Goal: Task Accomplishment & Management: Complete application form

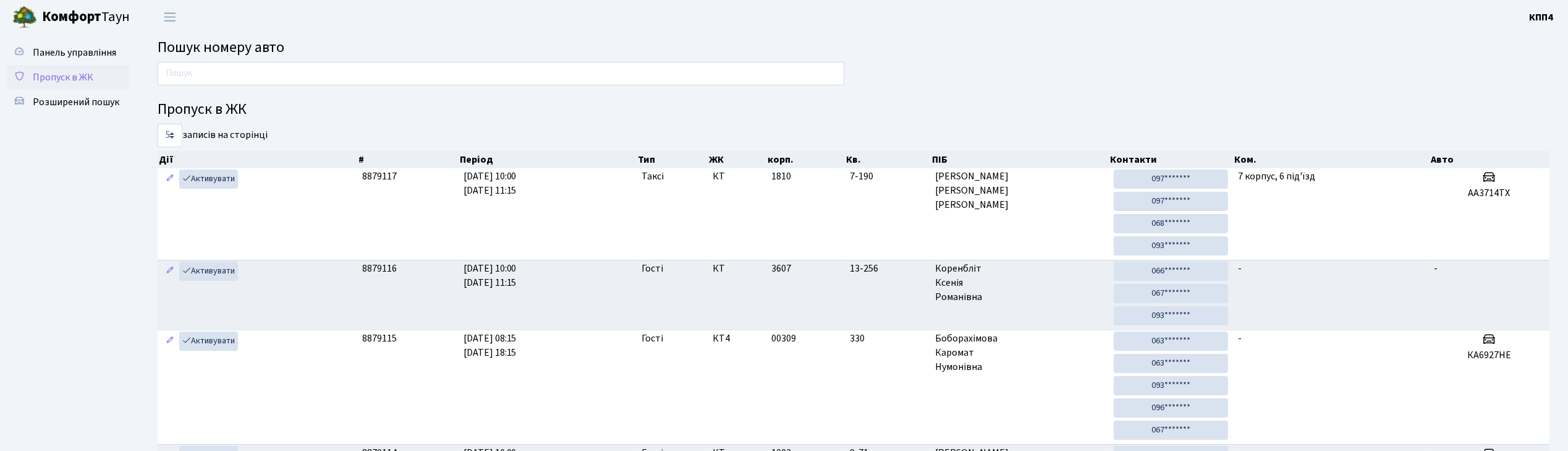
click at [67, 73] on span "Пропуск в ЖК" at bounding box center [63, 77] width 61 height 13
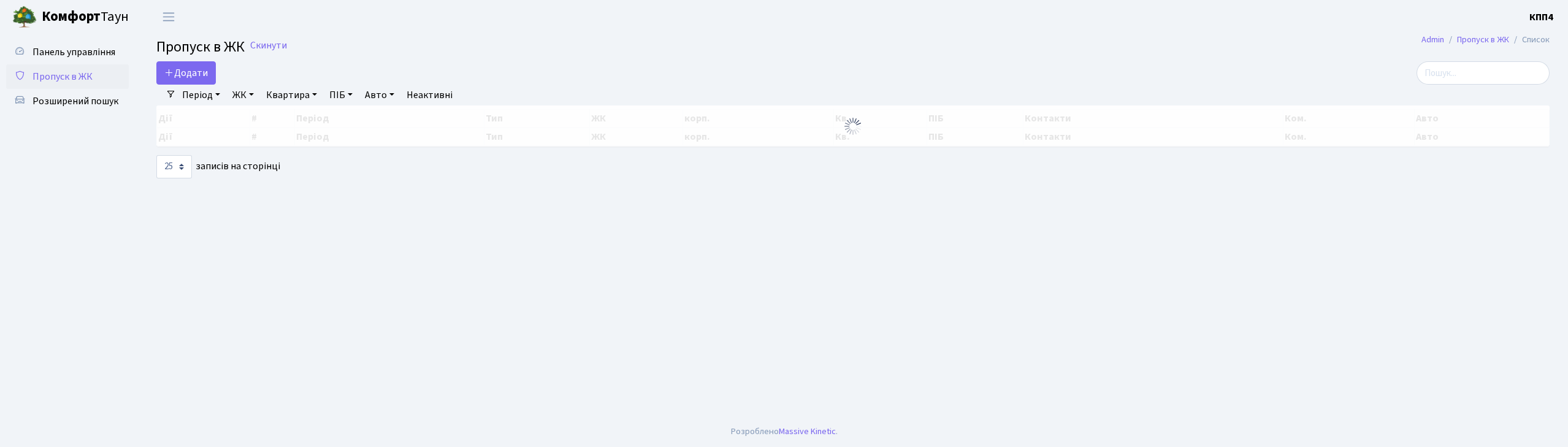
select select "25"
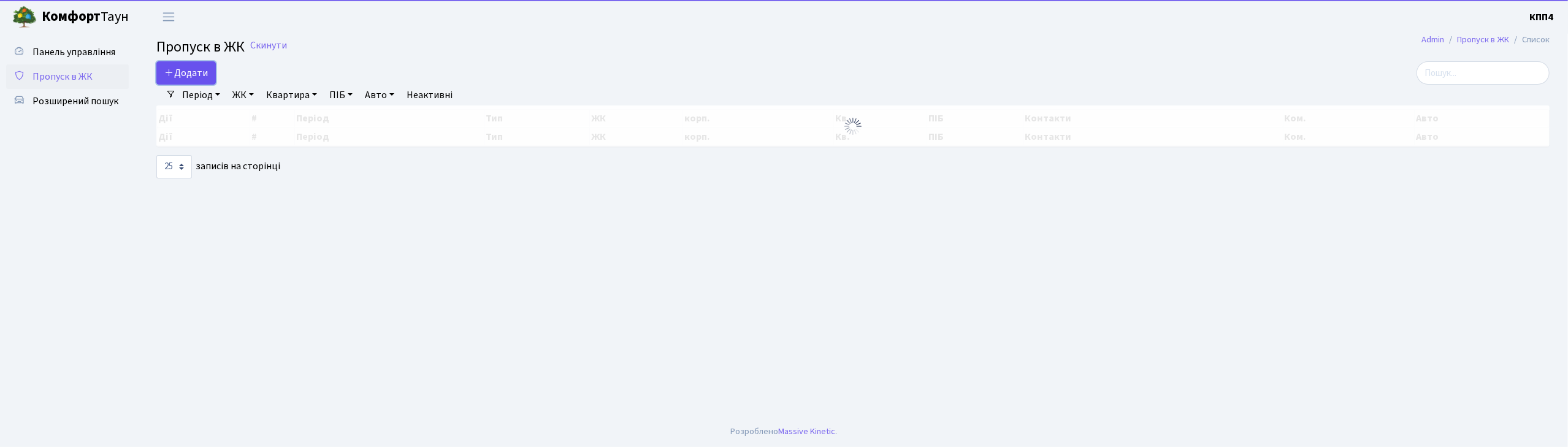
click at [190, 79] on span "Додати" at bounding box center [186, 73] width 44 height 13
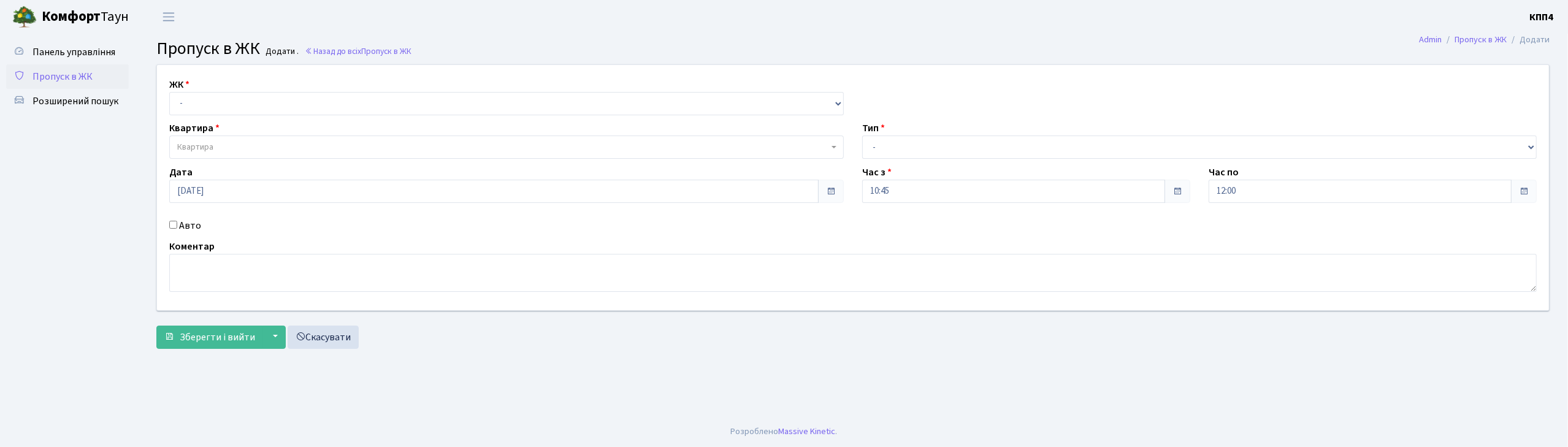
click at [172, 226] on input "Авто" at bounding box center [173, 224] width 8 height 8
checkbox input "true"
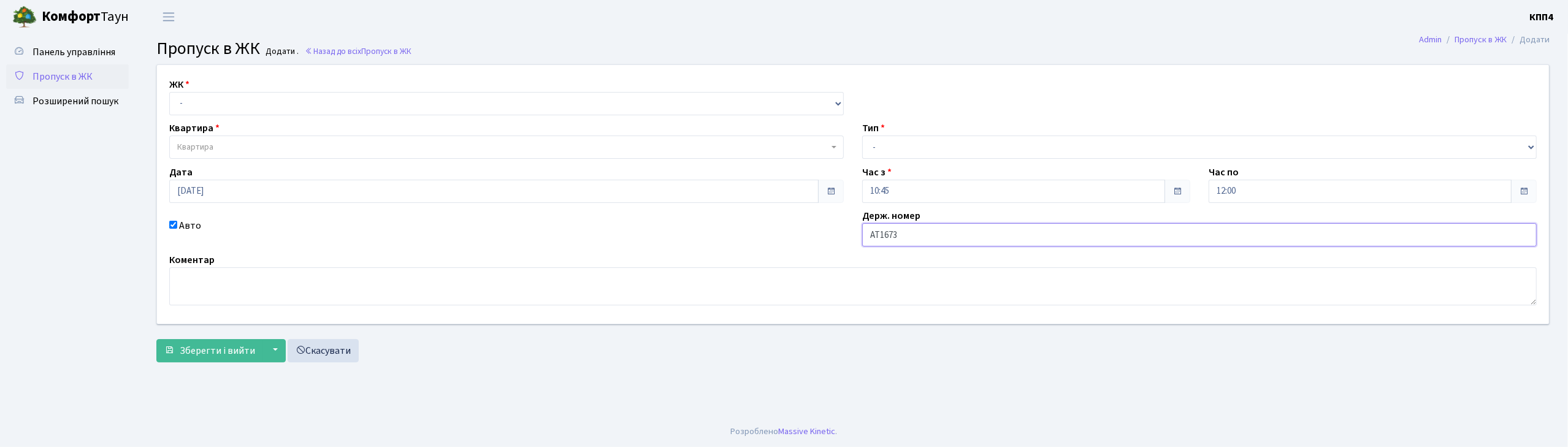
type input "АТ1673ІС"
drag, startPoint x: 212, startPoint y: 98, endPoint x: 214, endPoint y: 114, distance: 16.1
click at [212, 100] on select "- КТ, вул. Регенераторна, 4 КТ2, просп. Соборності, 17 КТ3, вул. Березнева, 16 …" at bounding box center [506, 103] width 675 height 23
select select "271"
click at [169, 92] on select "- КТ, вул. Регенераторна, 4 КТ2, просп. Соборності, 17 КТ3, вул. Березнева, 16 …" at bounding box center [506, 103] width 675 height 23
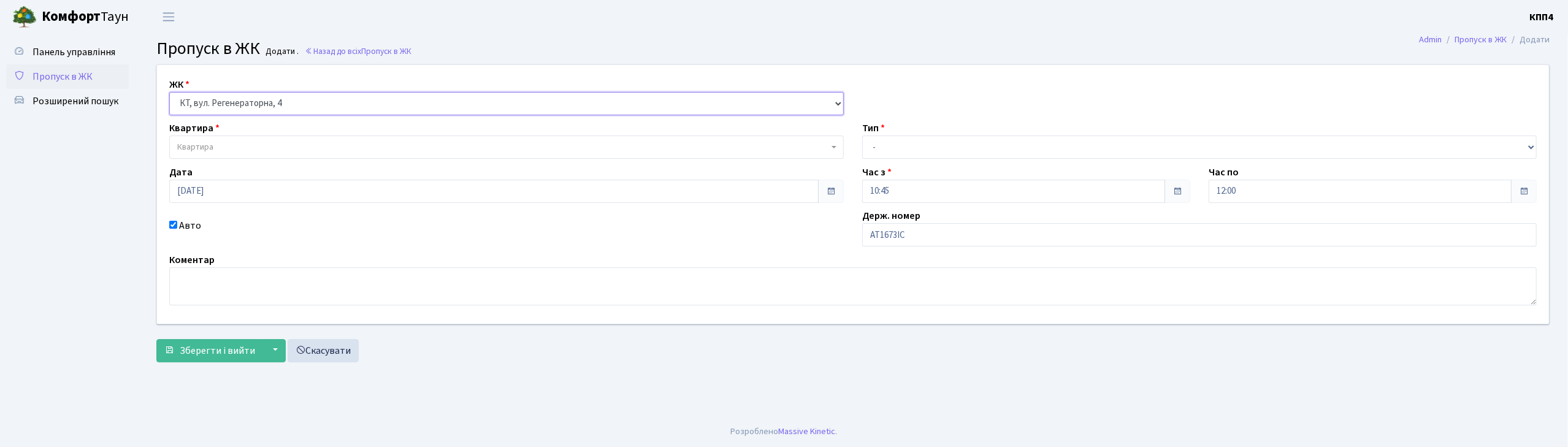
select select
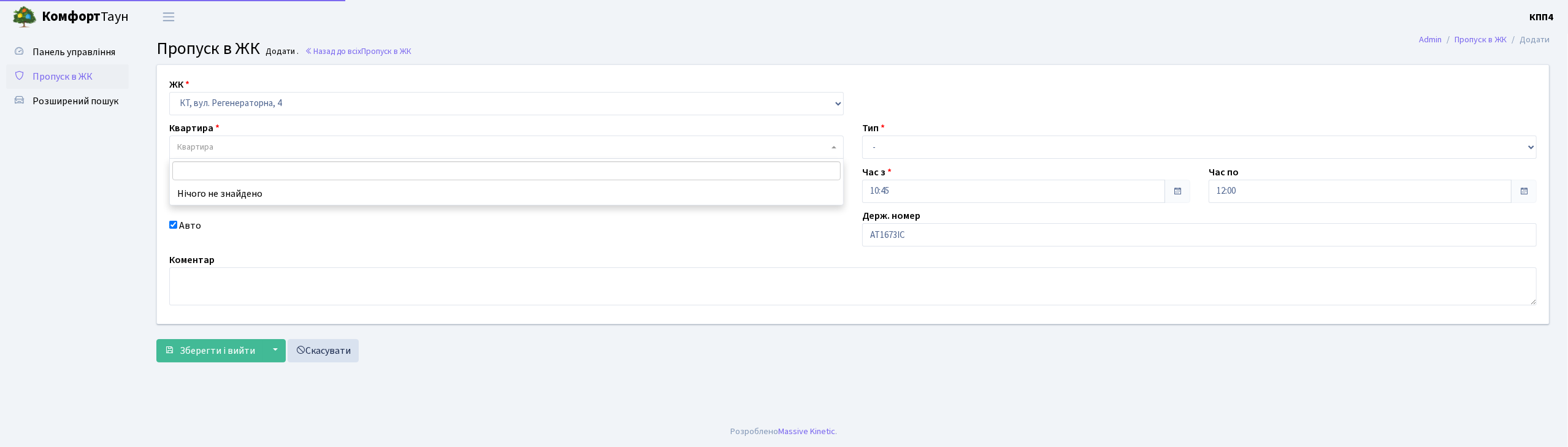
click at [217, 147] on span "Квартира" at bounding box center [502, 147] width 651 height 13
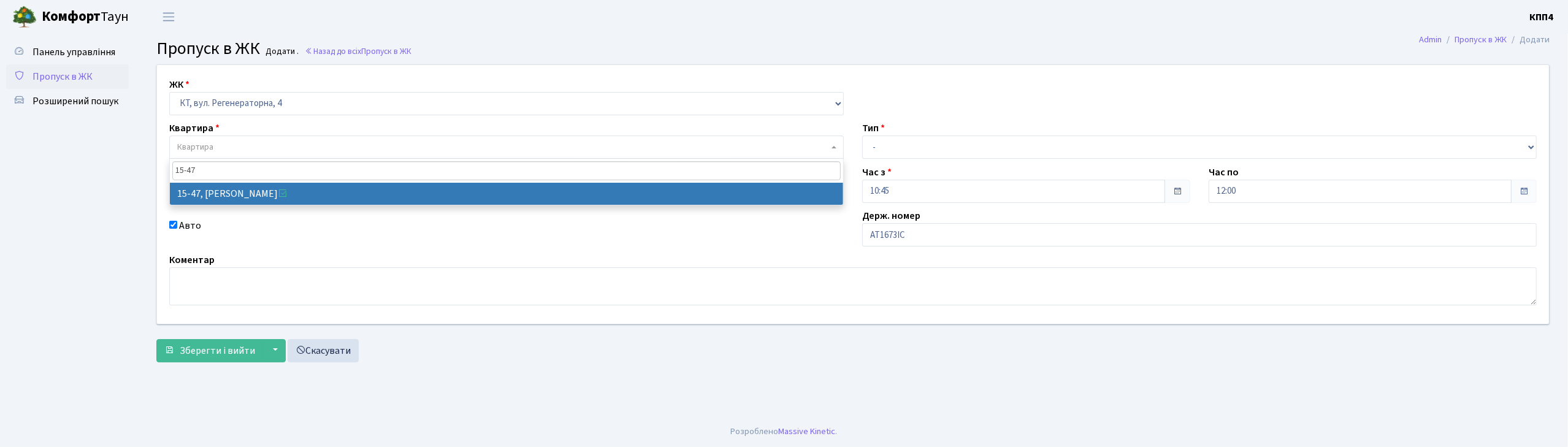
type input "15-47"
select select "8822"
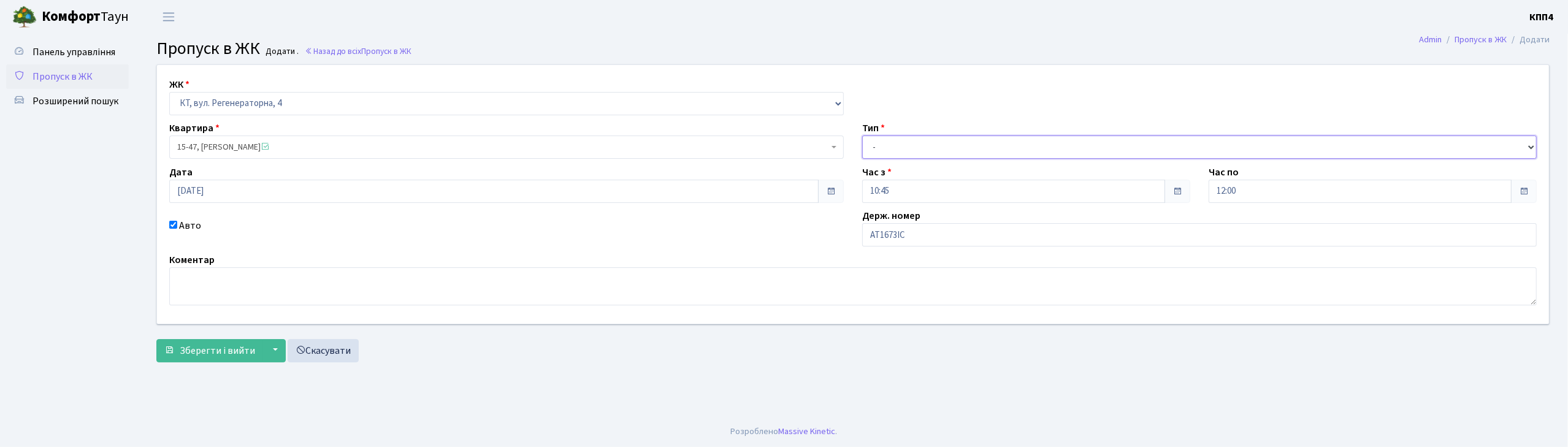
click at [894, 147] on select "- Доставка Таксі Гості Сервіс" at bounding box center [1200, 147] width 675 height 23
select select "3"
click at [862, 135] on select "- Доставка Таксі Гості Сервіс" at bounding box center [1200, 147] width 675 height 23
click at [211, 352] on span "Зберегти і вийти" at bounding box center [217, 351] width 75 height 13
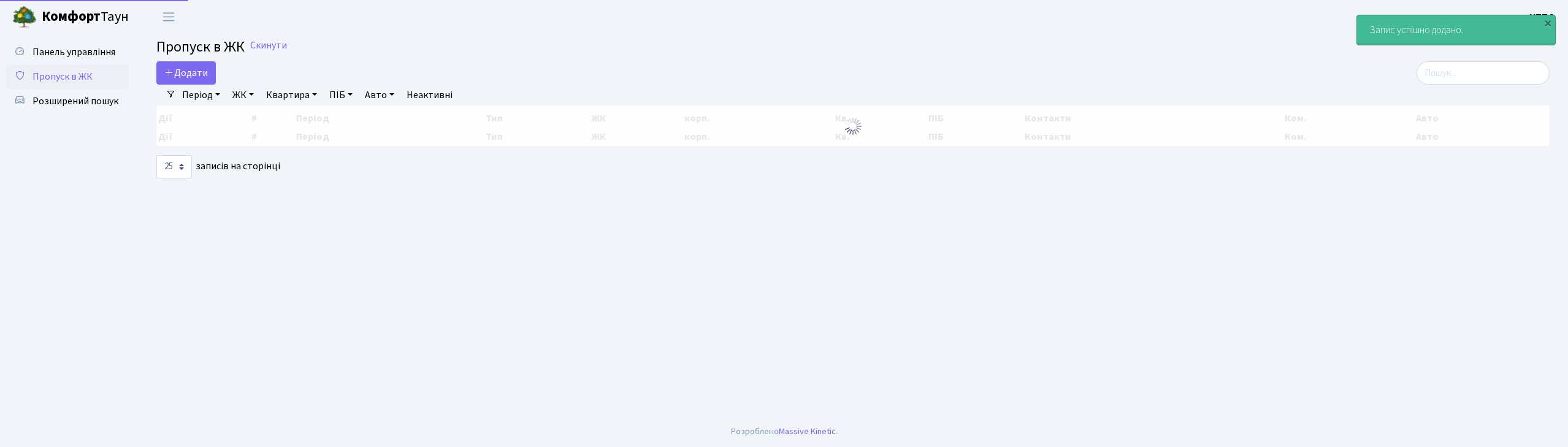
select select "25"
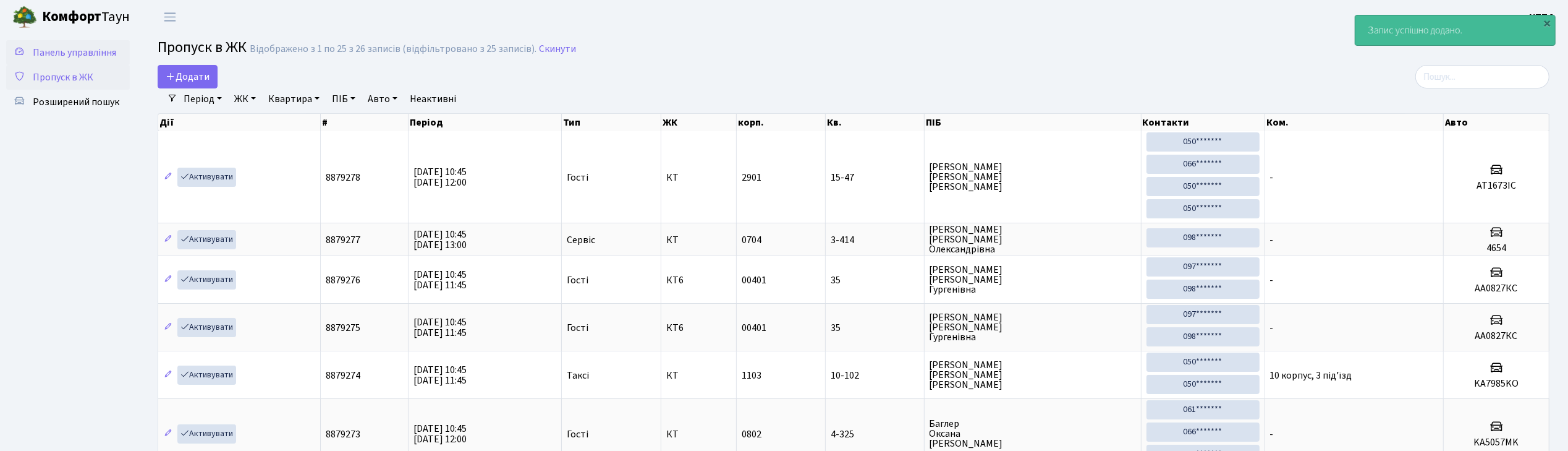
click at [91, 53] on span "Панель управління" at bounding box center [74, 53] width 83 height 13
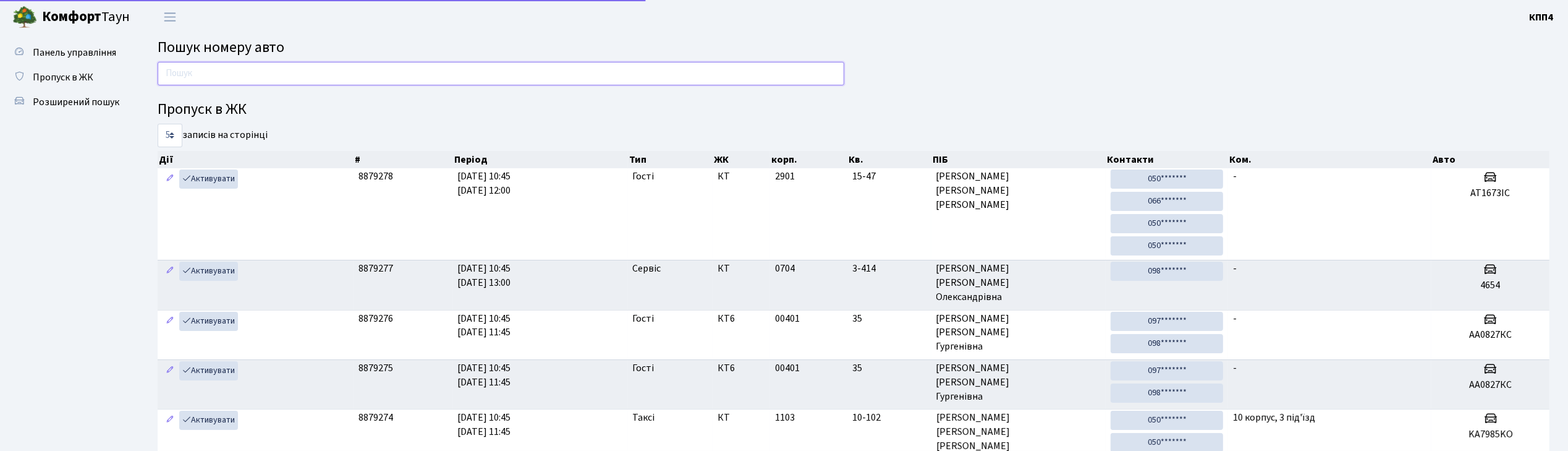
click at [245, 73] on input "text" at bounding box center [501, 73] width 687 height 23
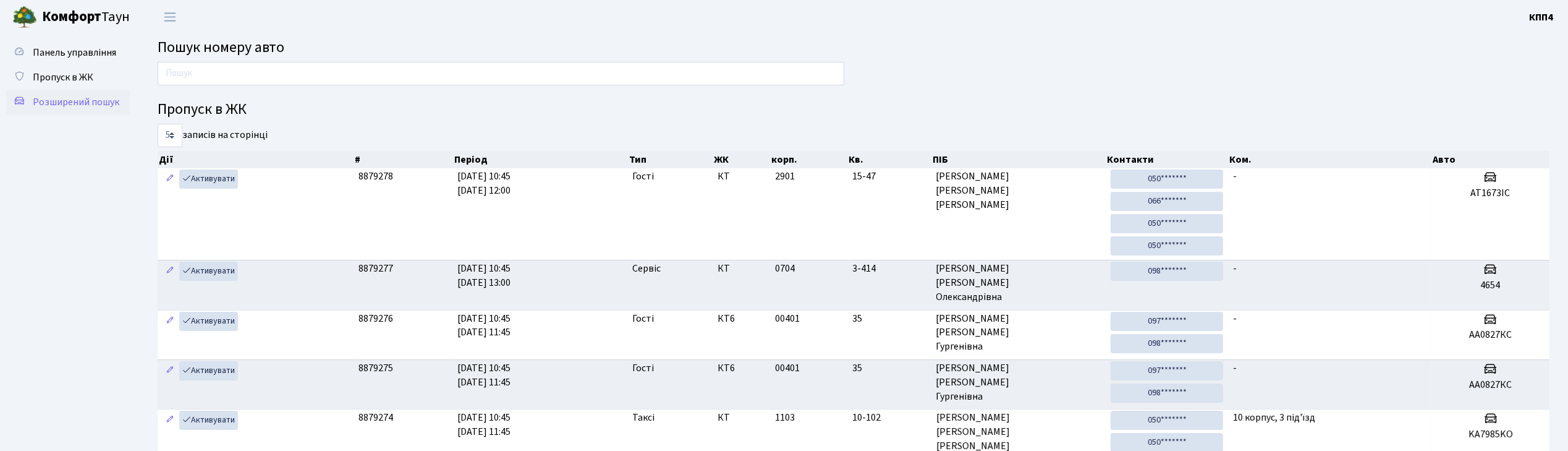
click at [84, 97] on span "Розширений пошук" at bounding box center [76, 102] width 87 height 13
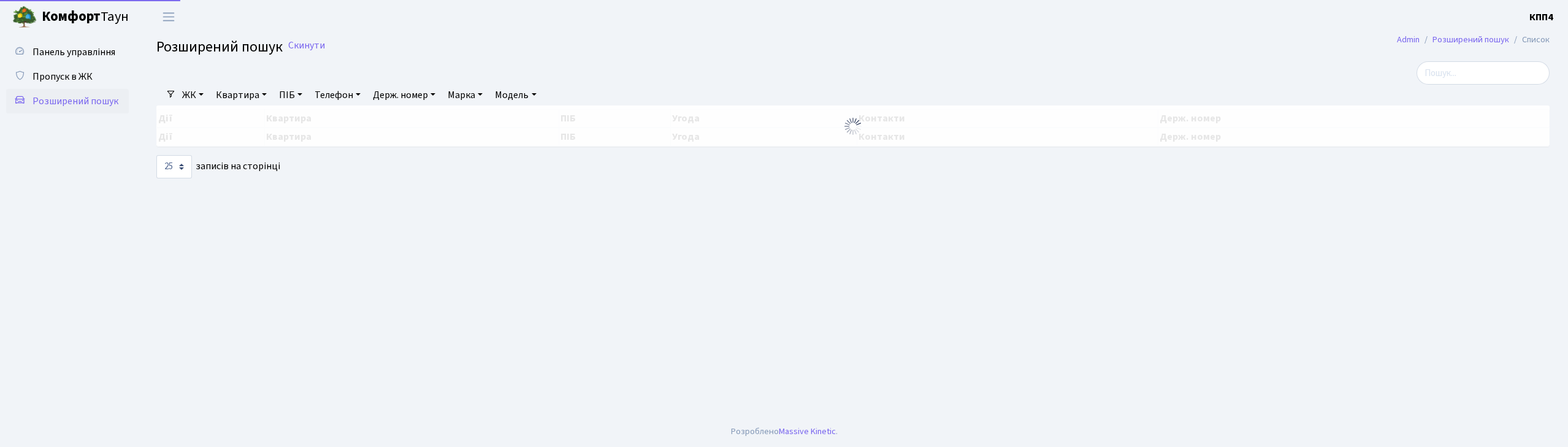
select select "25"
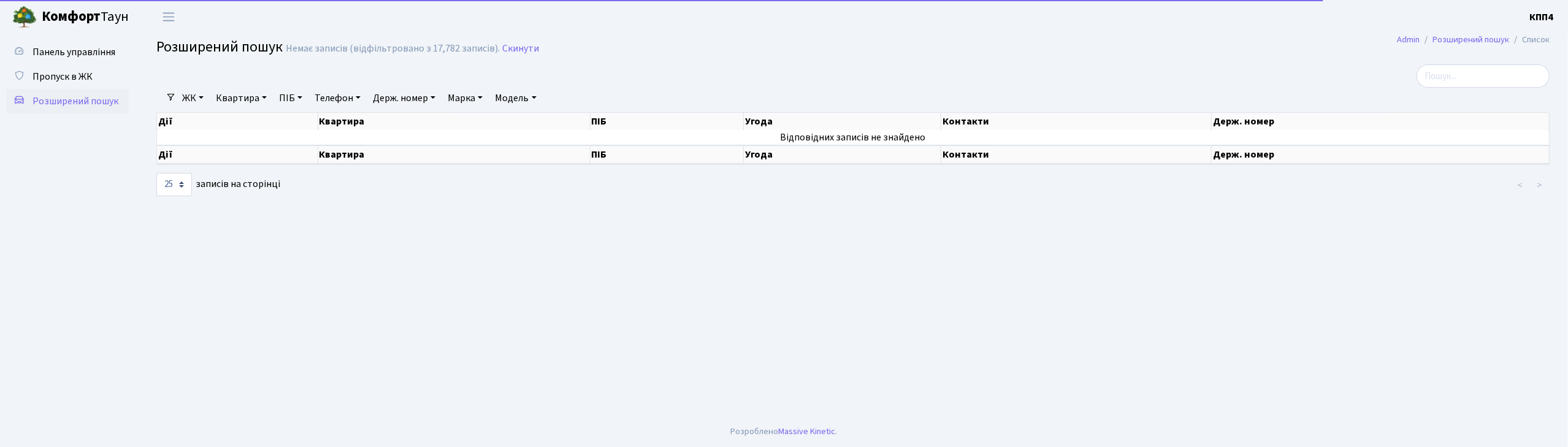
click at [228, 99] on link "Квартира" at bounding box center [242, 98] width 61 height 21
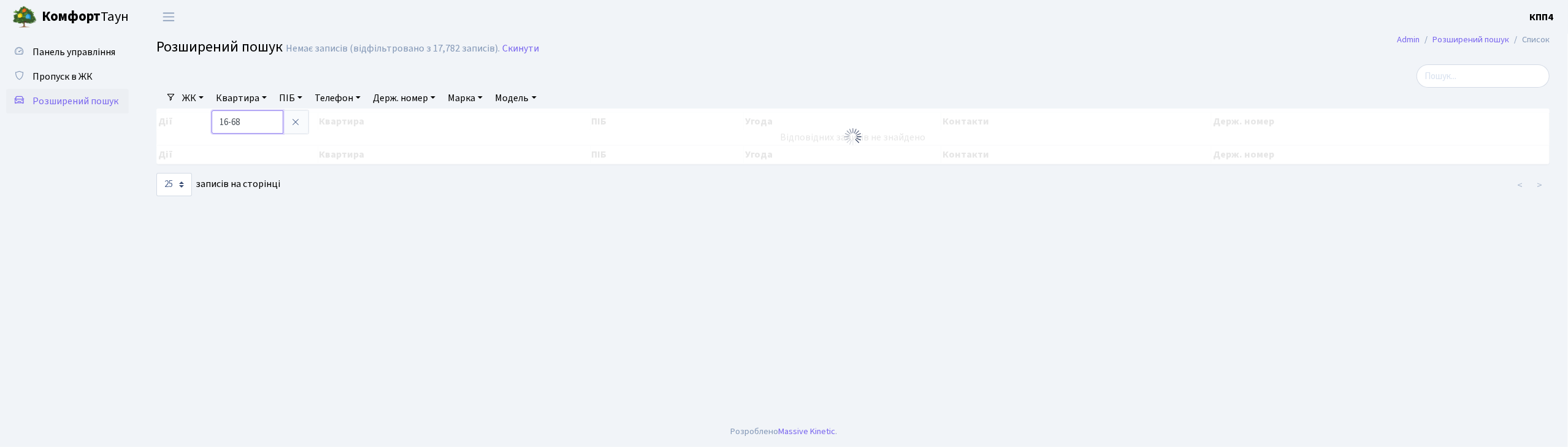
type input "16-68"
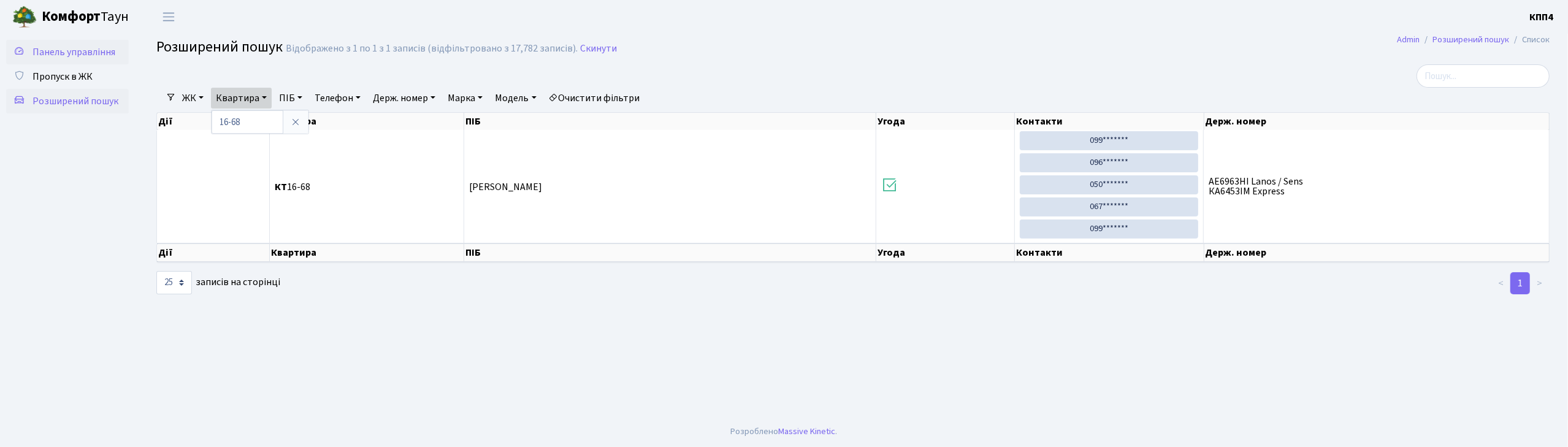
click at [88, 57] on span "Панель управління" at bounding box center [73, 52] width 83 height 13
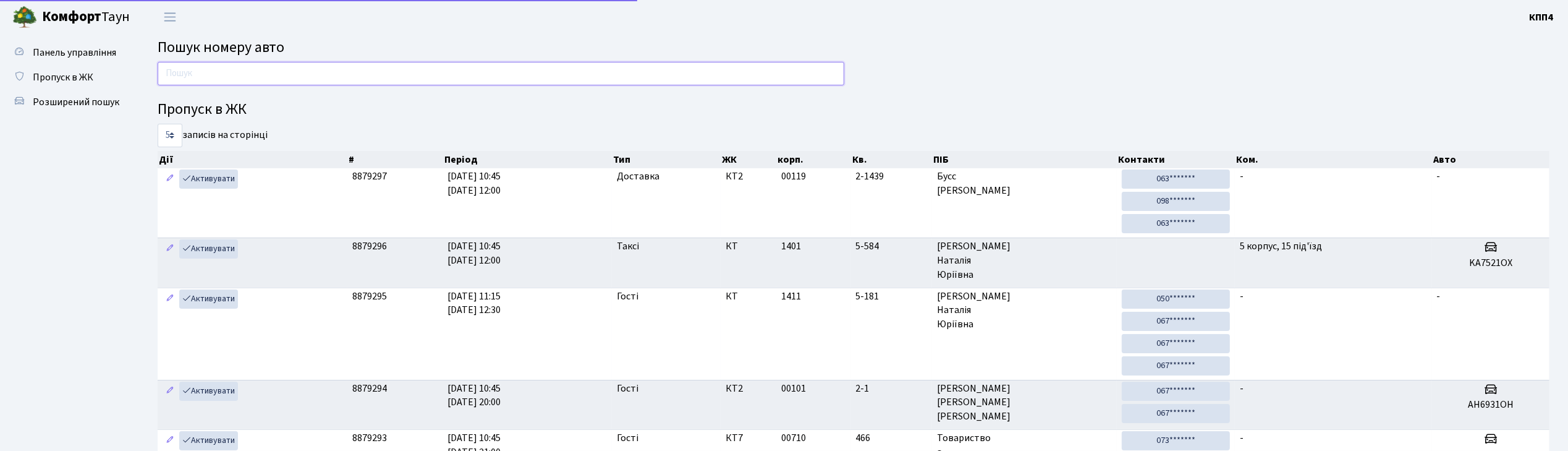
click at [260, 73] on input "text" at bounding box center [501, 73] width 687 height 23
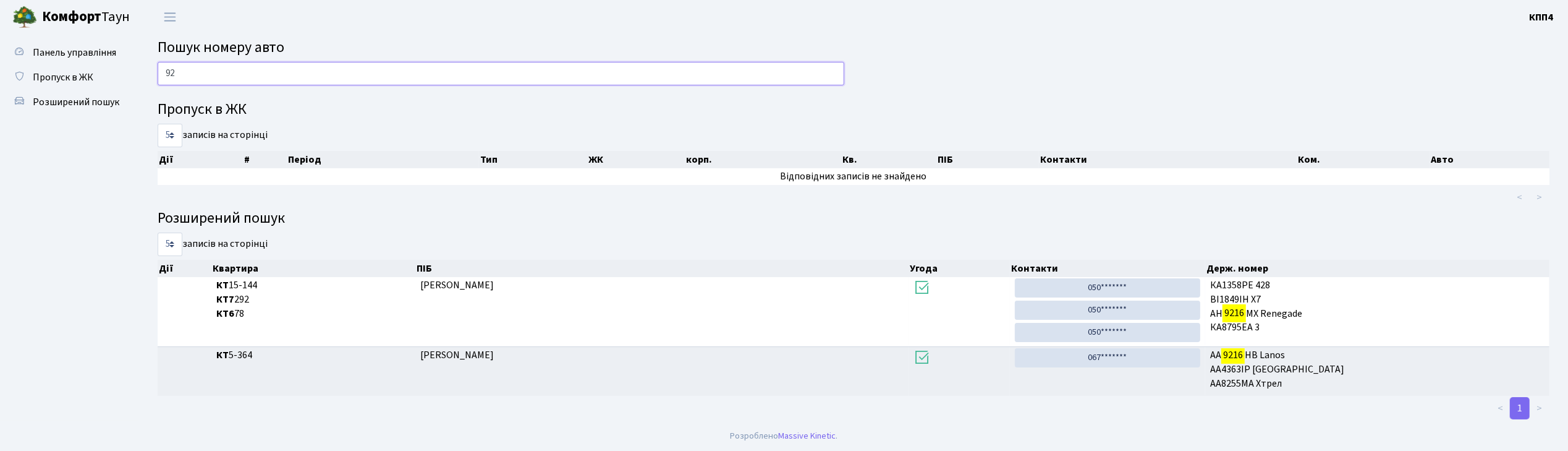
type input "9"
